Goal: Information Seeking & Learning: Learn about a topic

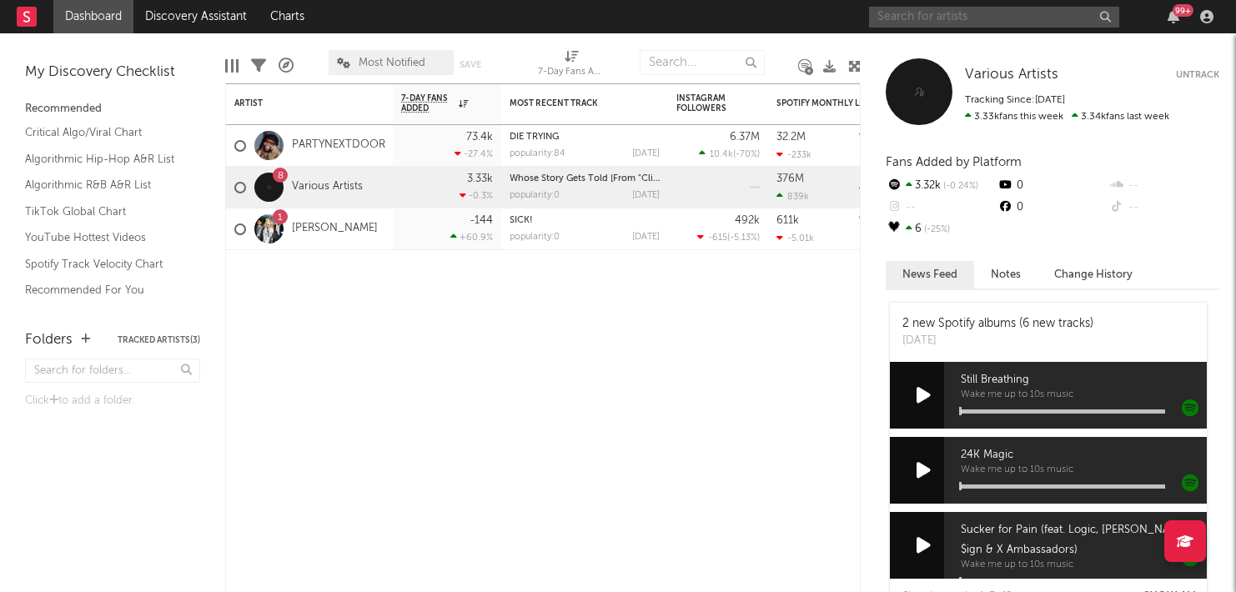
click at [968, 22] on input "text" at bounding box center [994, 17] width 250 height 21
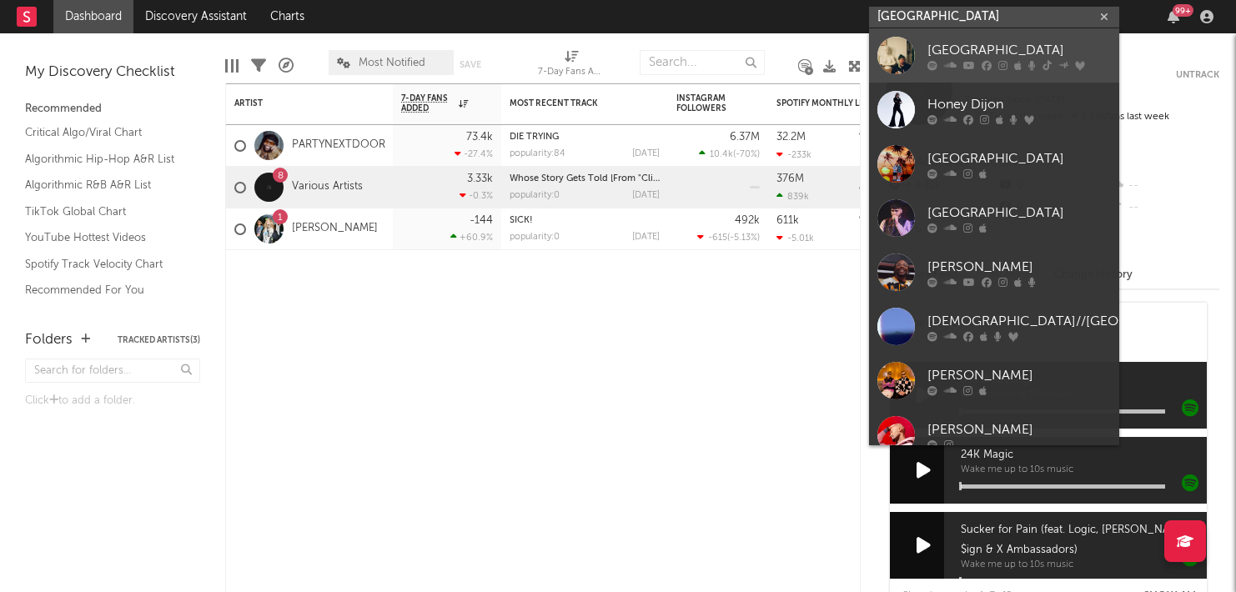
type input "[GEOGRAPHIC_DATA]"
click at [978, 55] on div "[GEOGRAPHIC_DATA]" at bounding box center [1019, 50] width 183 height 20
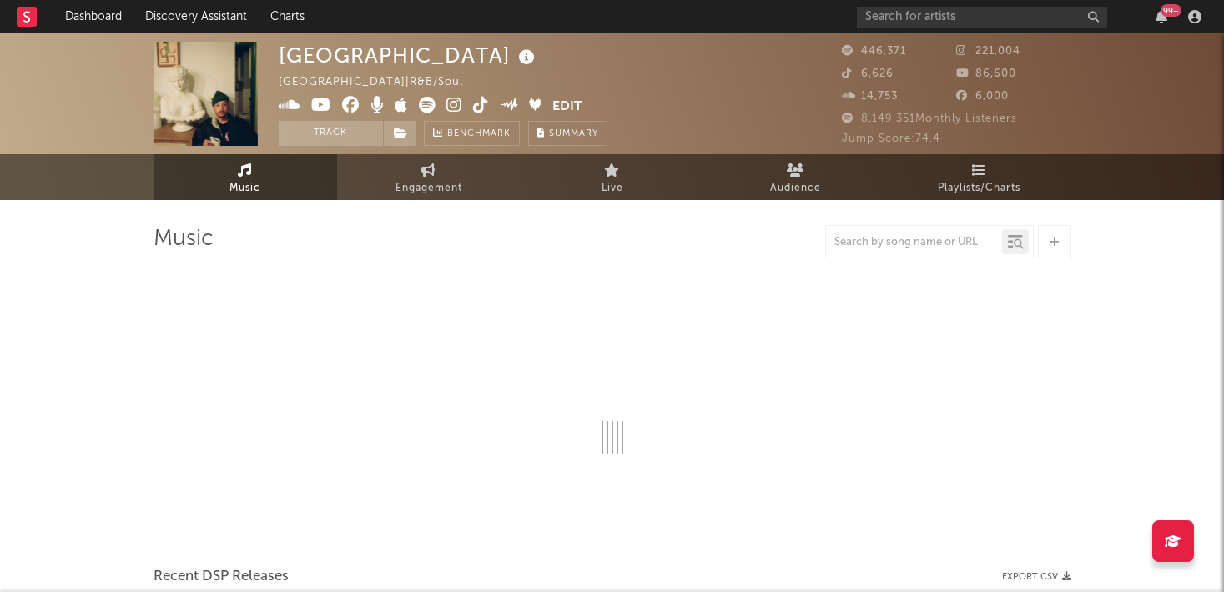
select select "6m"
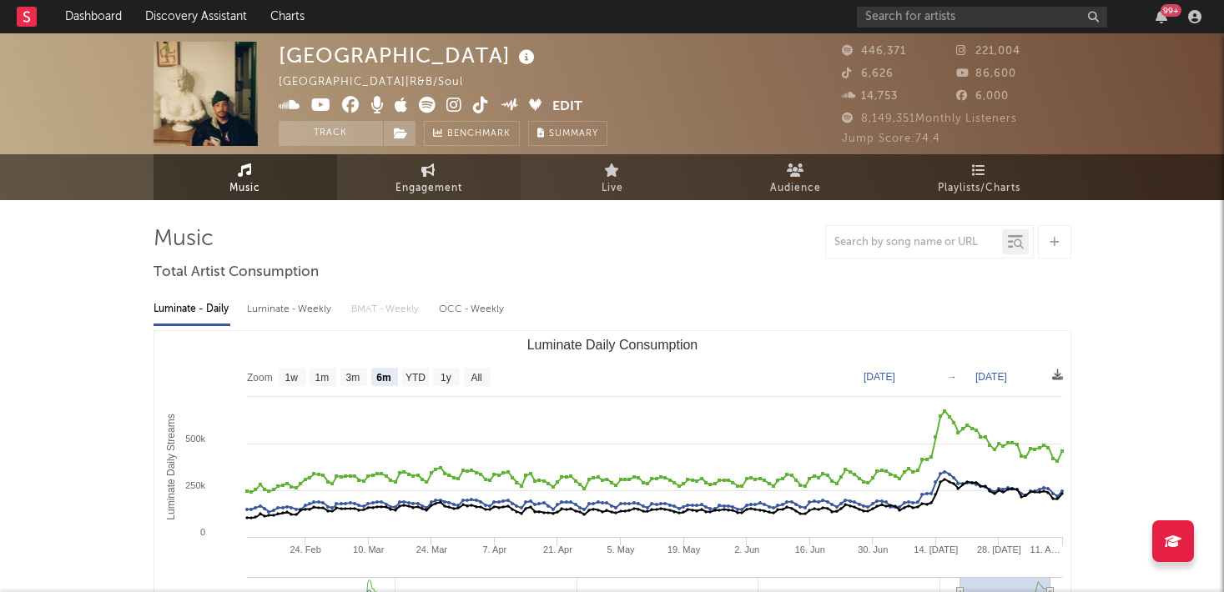
click at [438, 191] on span "Engagement" at bounding box center [428, 188] width 67 height 20
select select "1w"
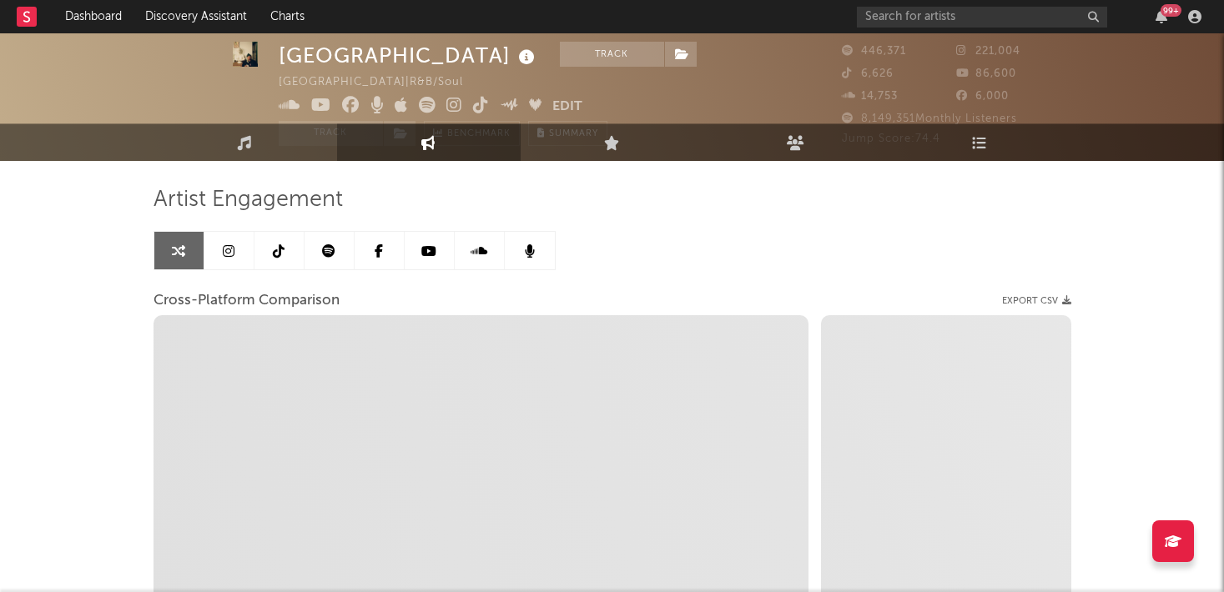
scroll to position [73, 0]
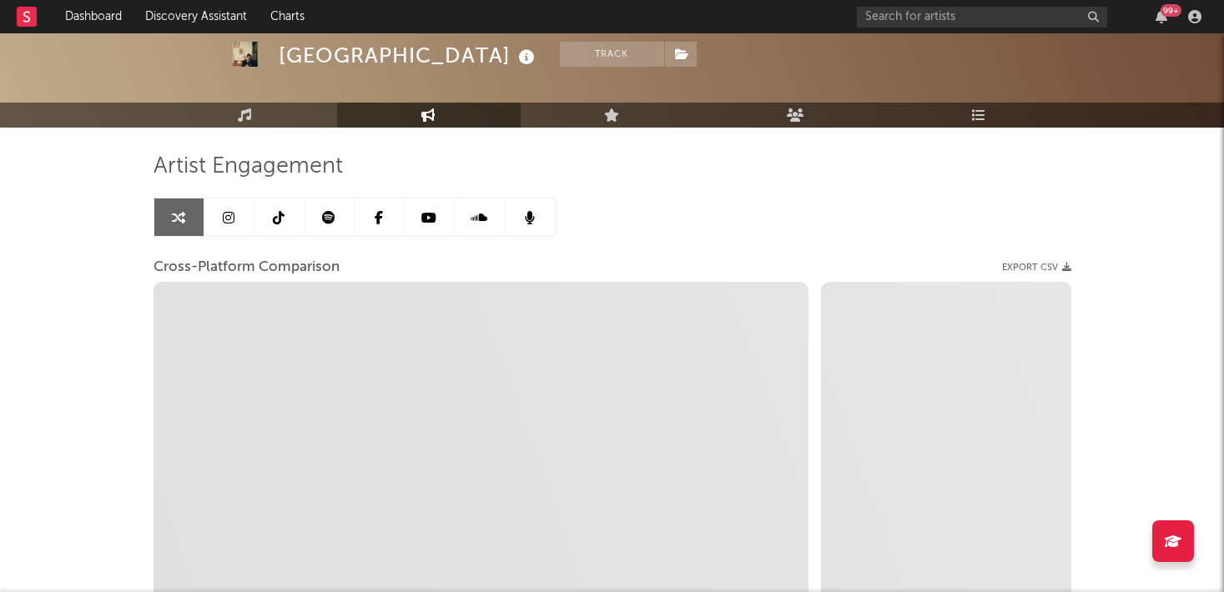
click at [226, 224] on icon at bounding box center [229, 217] width 12 height 13
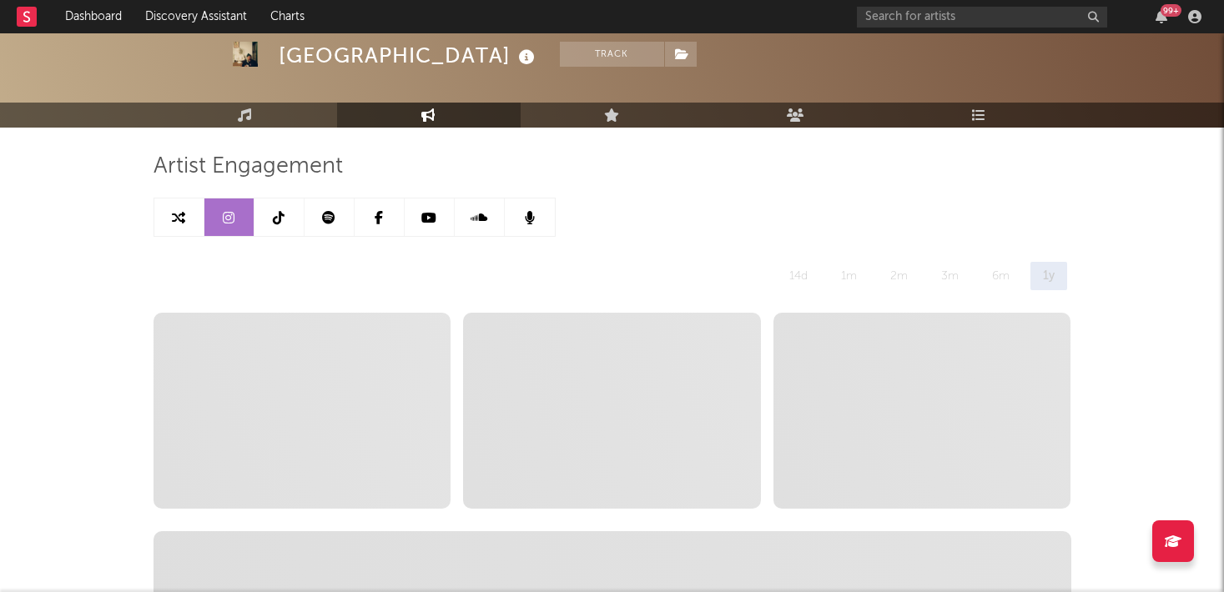
select select "6m"
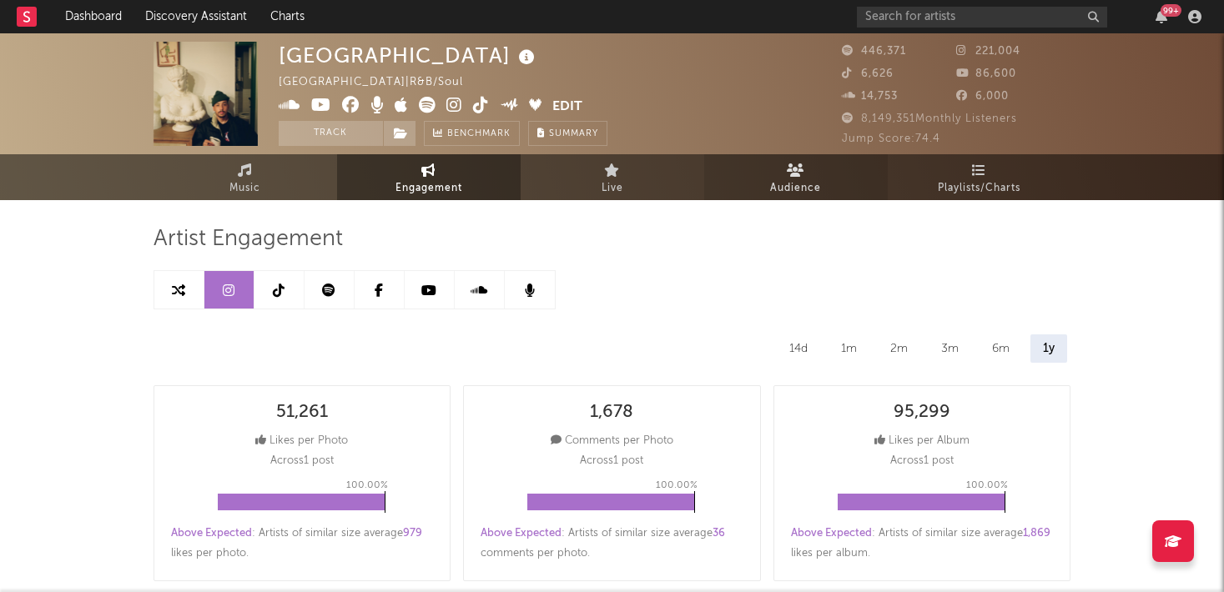
click at [783, 184] on span "Audience" at bounding box center [795, 188] width 51 height 20
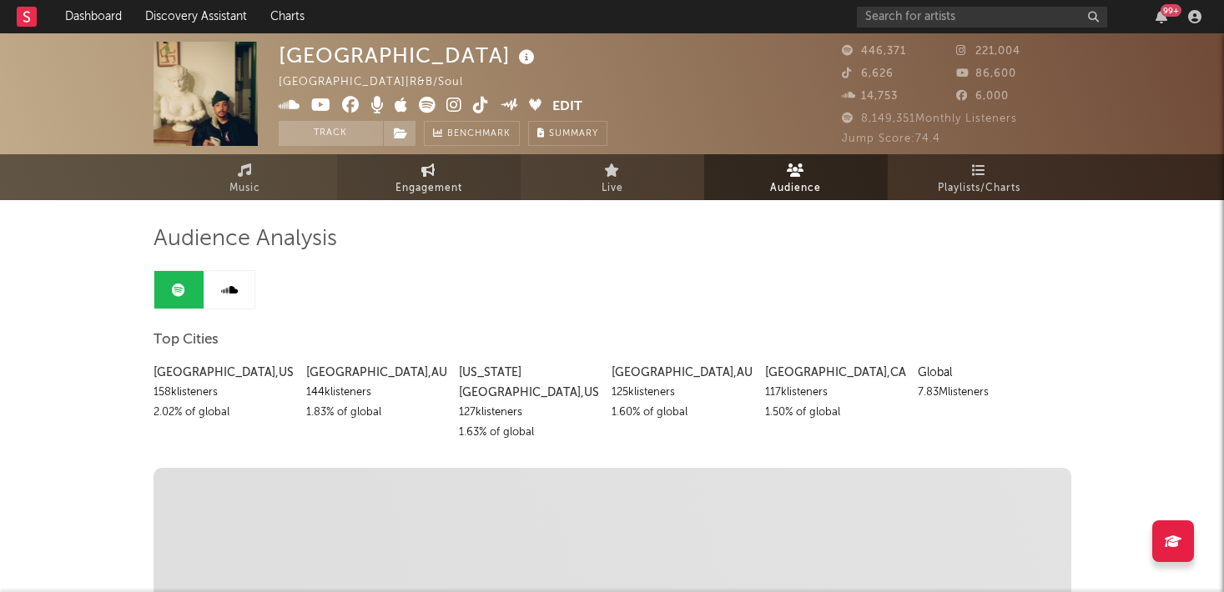
click at [491, 189] on link "Engagement" at bounding box center [428, 177] width 183 height 46
select select "1w"
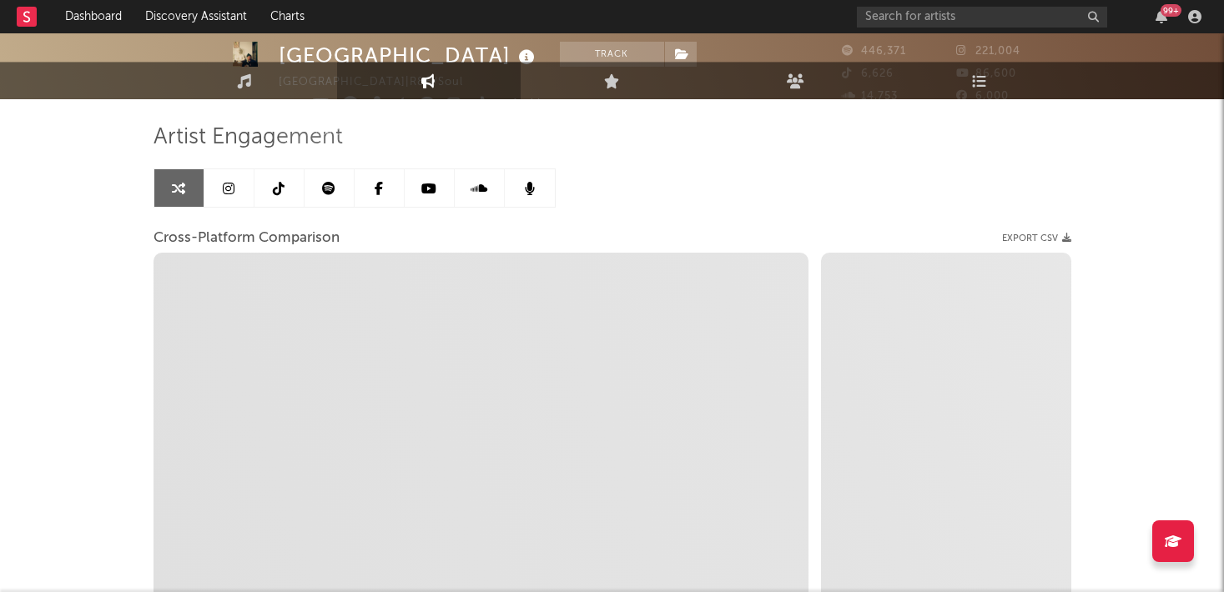
select select "1m"
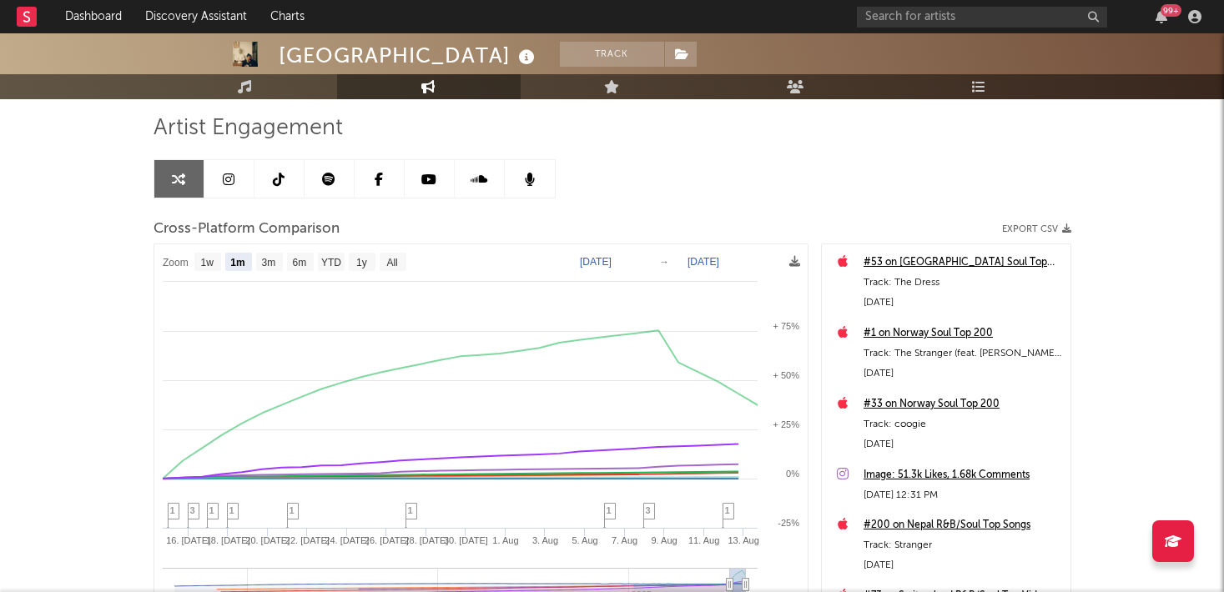
scroll to position [107, 0]
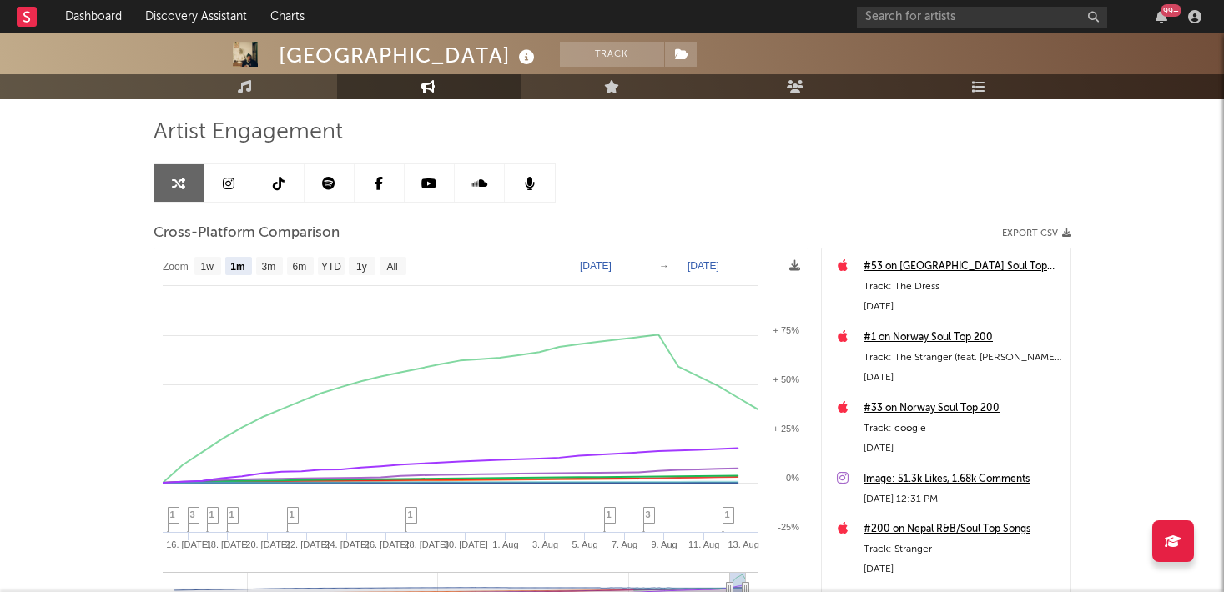
click at [244, 189] on link at bounding box center [229, 183] width 50 height 38
select select "6m"
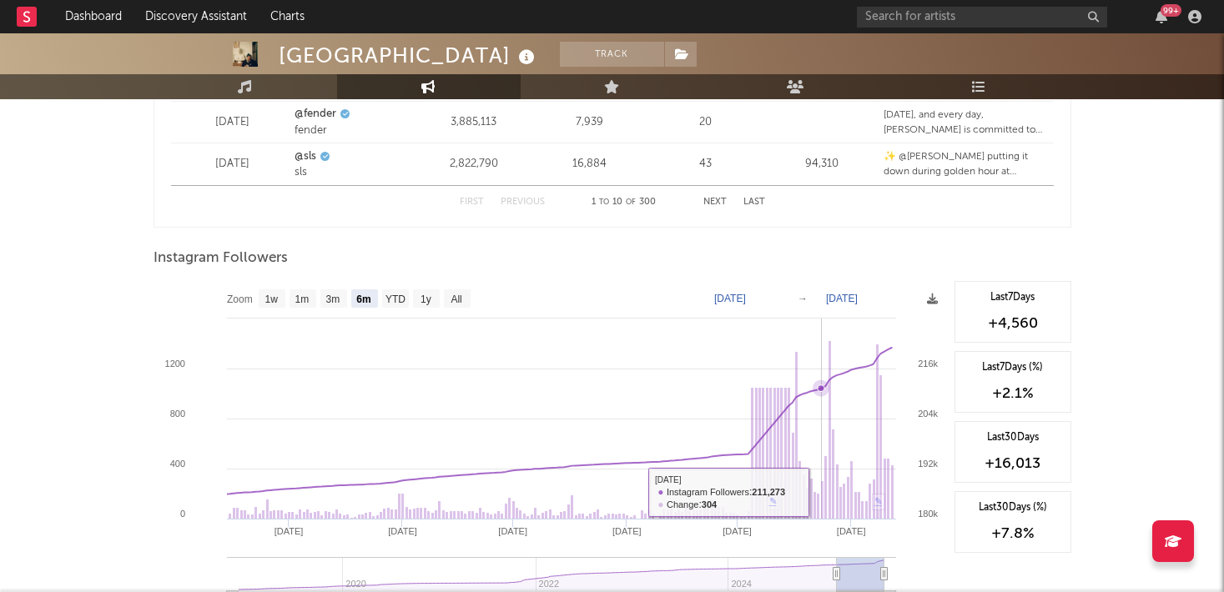
scroll to position [2456, 0]
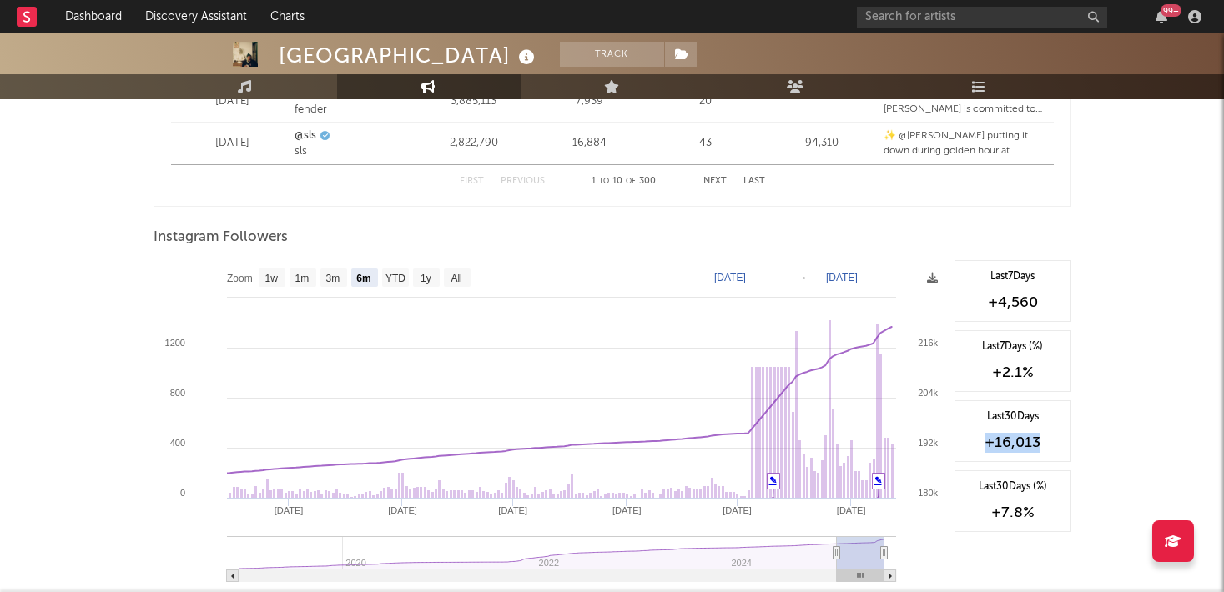
drag, startPoint x: 1046, startPoint y: 446, endPoint x: 975, endPoint y: 444, distance: 70.9
click at [975, 444] on div "+16,013" at bounding box center [1012, 443] width 98 height 20
